Goal: Transaction & Acquisition: Purchase product/service

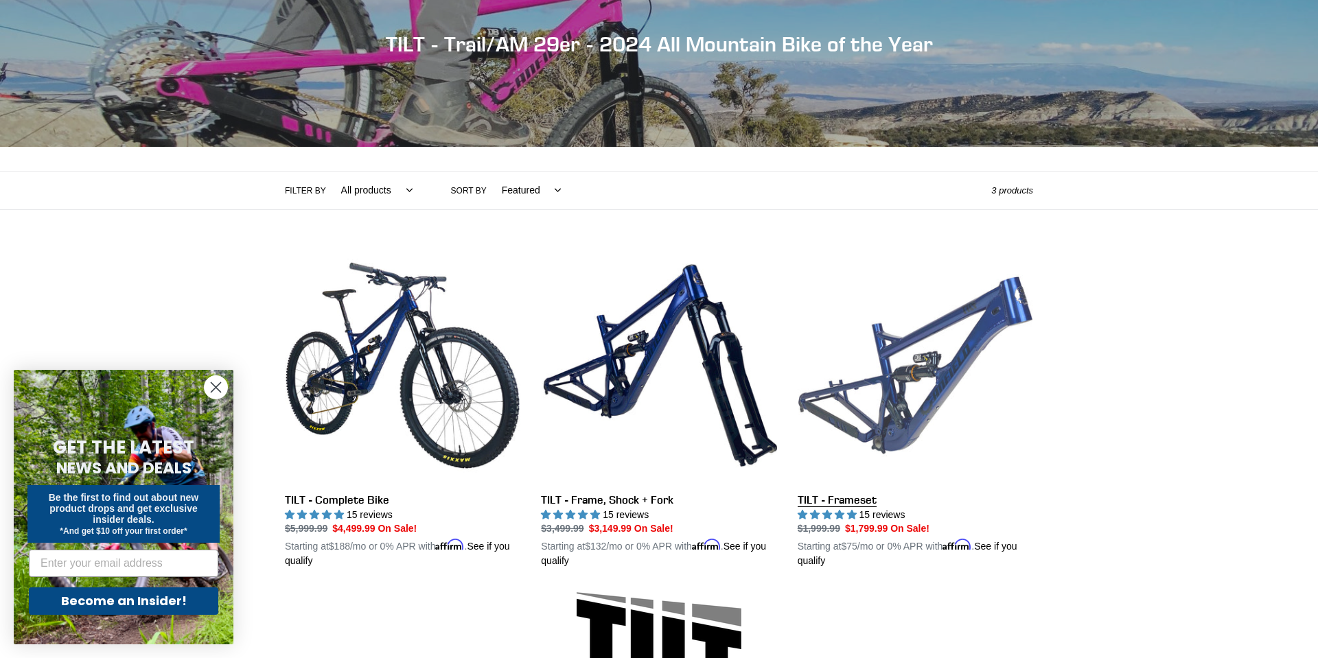
click at [905, 415] on link "TILT - Frameset" at bounding box center [915, 408] width 235 height 321
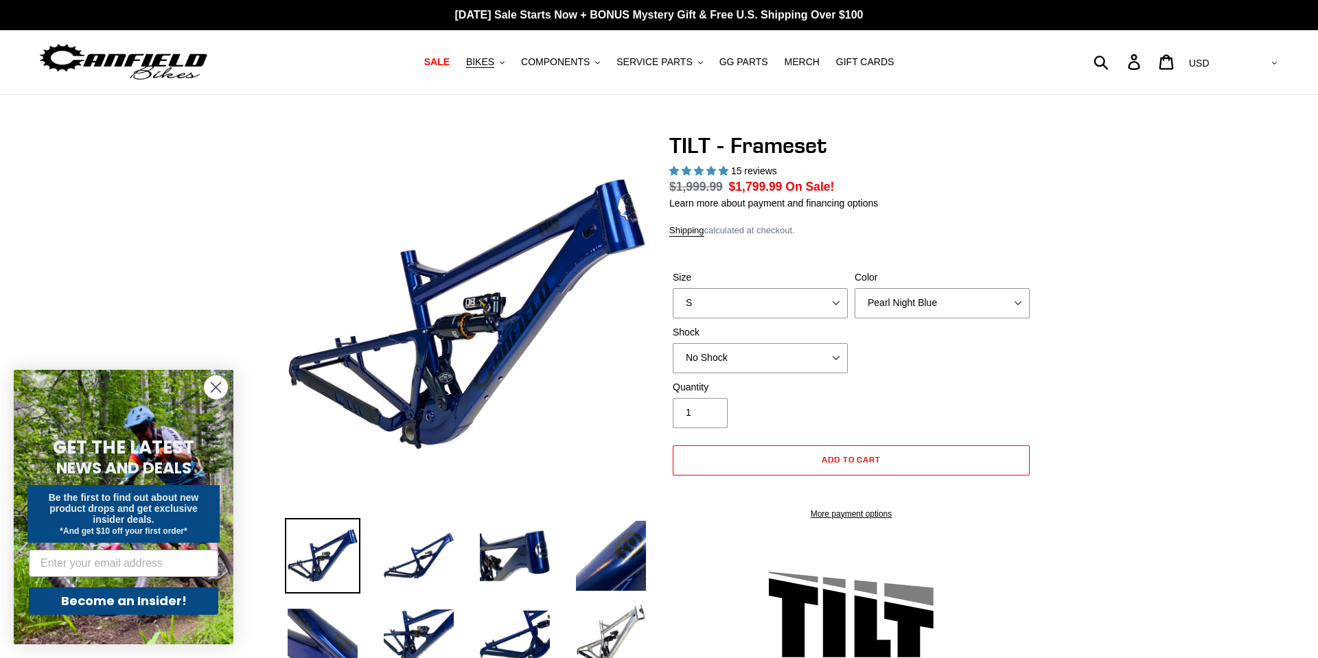
select select "highest-rating"
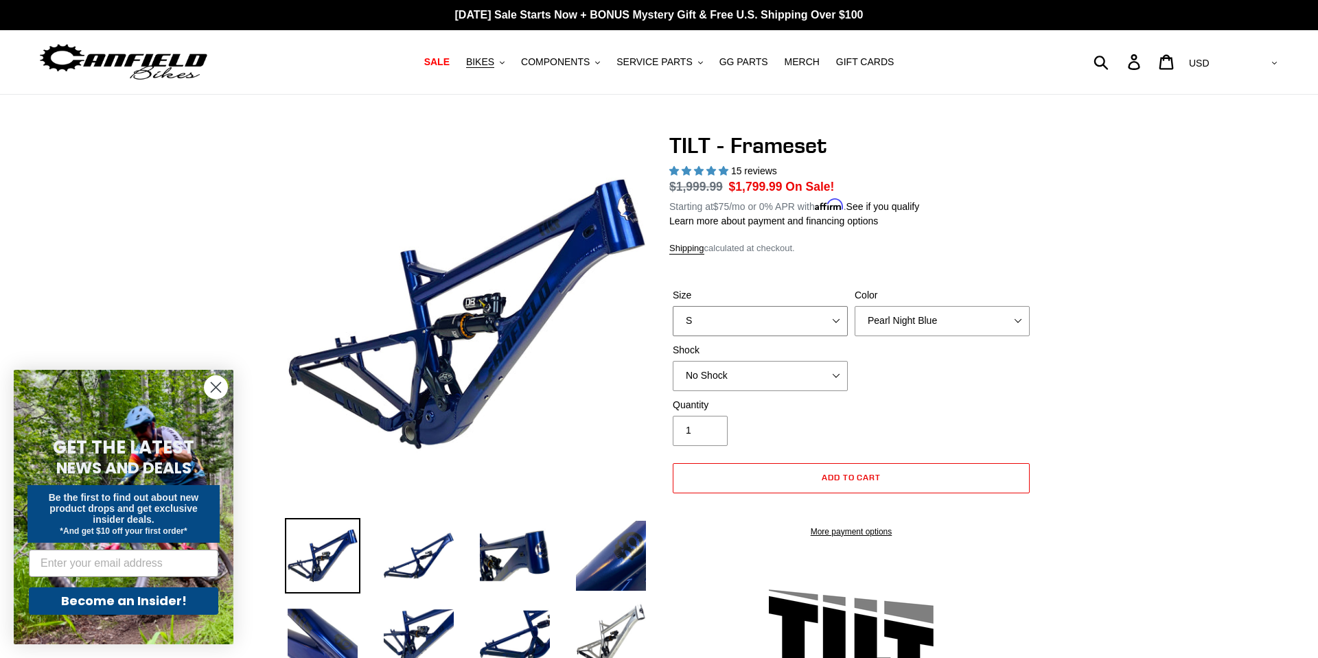
click at [763, 327] on select "S M L XL" at bounding box center [760, 321] width 175 height 30
select select "M"
click at [673, 306] on select "S M L XL" at bounding box center [760, 321] width 175 height 30
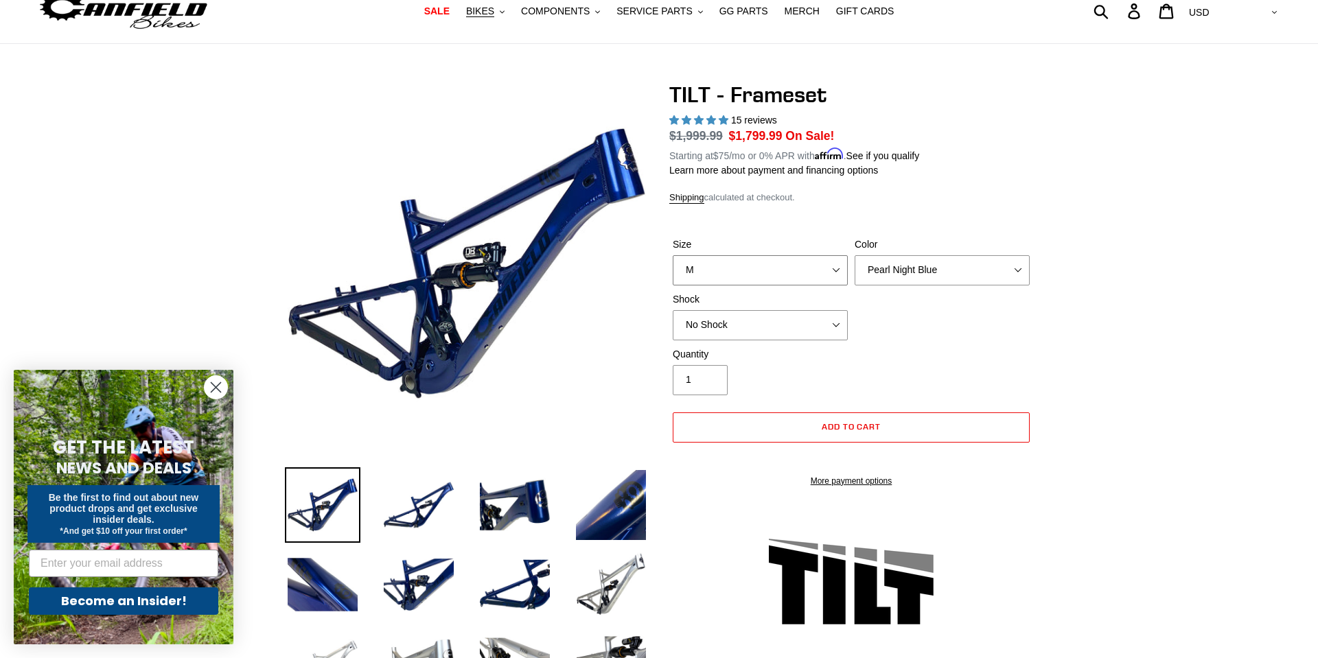
scroll to position [77, 0]
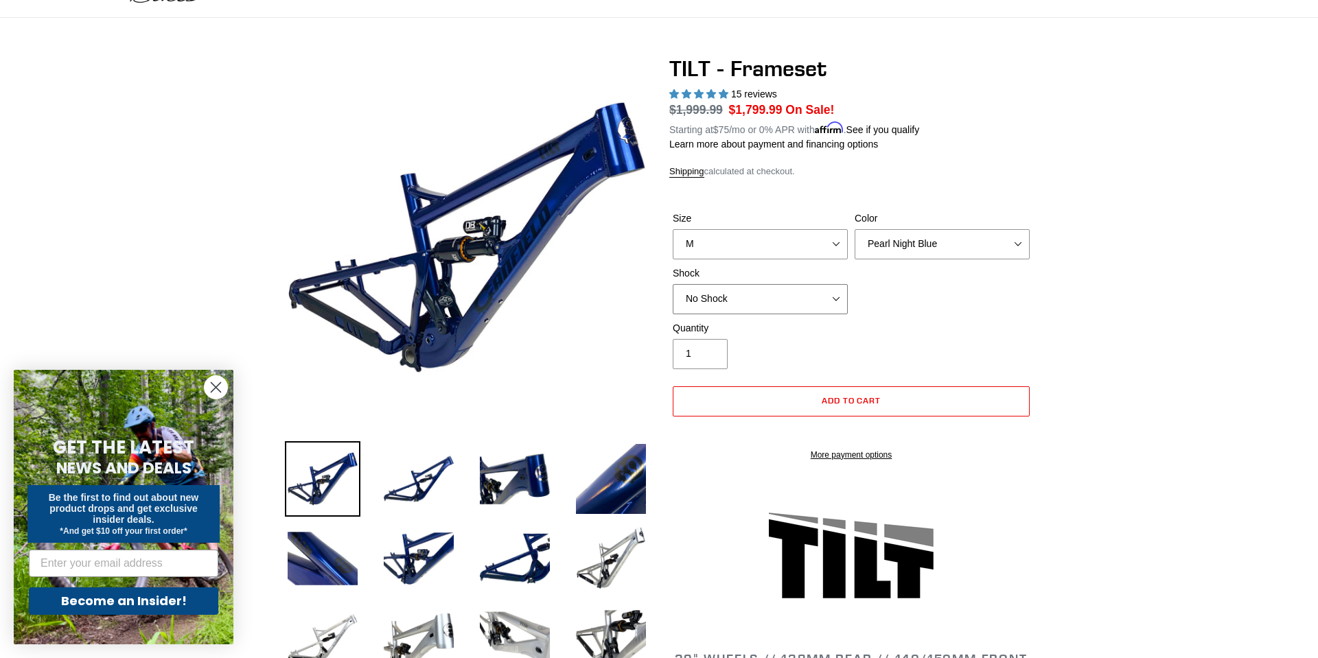
click at [755, 301] on select "No Shock Cane Creek DB Kitsuma Air RockShox Deluxe Ultimate Fox FLOAT X EXT Sto…" at bounding box center [760, 299] width 175 height 30
select select "Cane Creek DB Kitsuma Air"
click at [673, 284] on select "No Shock Cane Creek DB Kitsuma Air RockShox Deluxe Ultimate Fox FLOAT X EXT Sto…" at bounding box center [760, 299] width 175 height 30
click at [920, 252] on select "Pearl Night Blue Stealth Silver" at bounding box center [942, 244] width 175 height 30
click at [855, 229] on select "Pearl Night Blue Stealth Silver" at bounding box center [942, 244] width 175 height 30
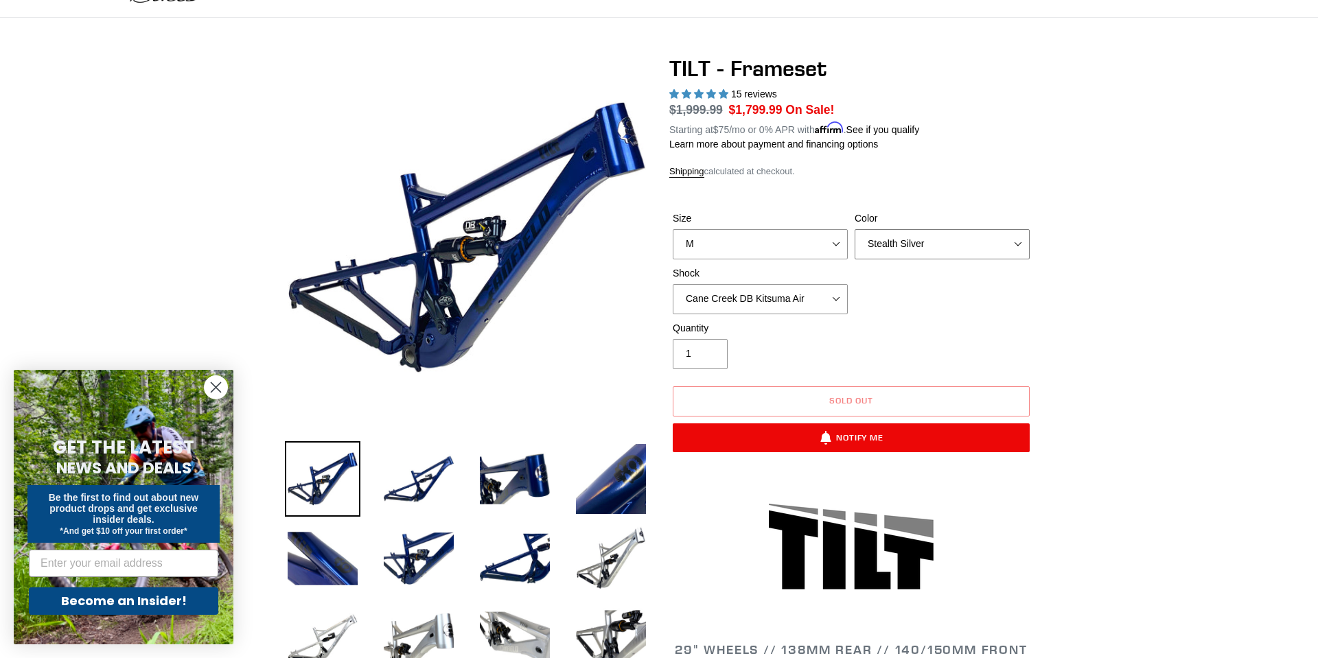
click at [913, 253] on select "Pearl Night Blue Stealth Silver" at bounding box center [942, 244] width 175 height 30
select select "Pearl Night Blue"
click at [855, 229] on select "Pearl Night Blue Stealth Silver" at bounding box center [942, 244] width 175 height 30
